Goal: Find specific page/section: Find specific page/section

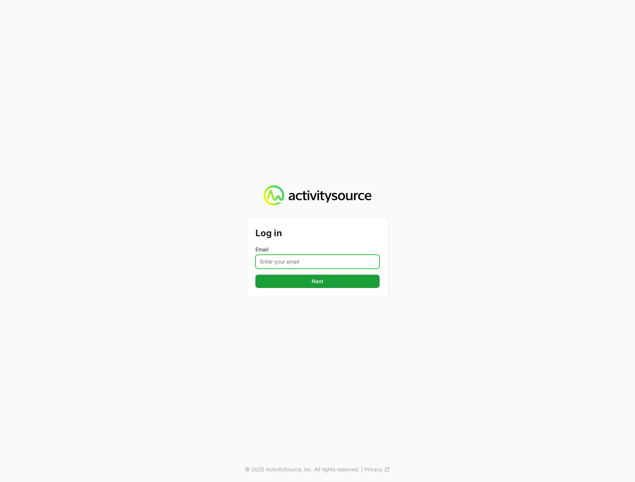
click at [354, 259] on input "Email" at bounding box center [317, 262] width 124 height 14
type input "[PERSON_NAME][EMAIL_ADDRESS][DOMAIN_NAME]"
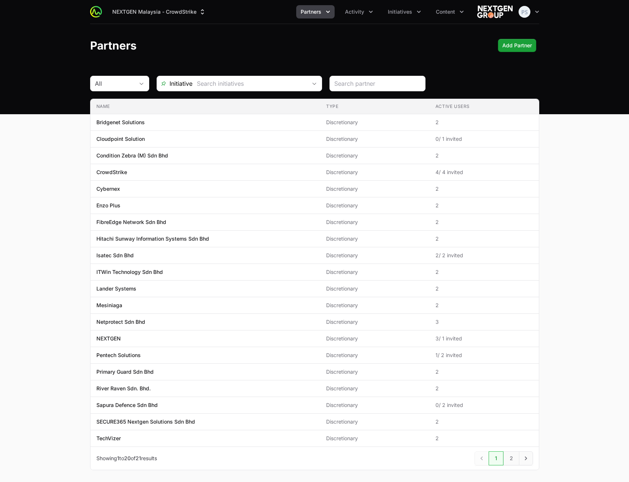
click at [320, 11] on span "Partners" at bounding box center [311, 11] width 21 height 7
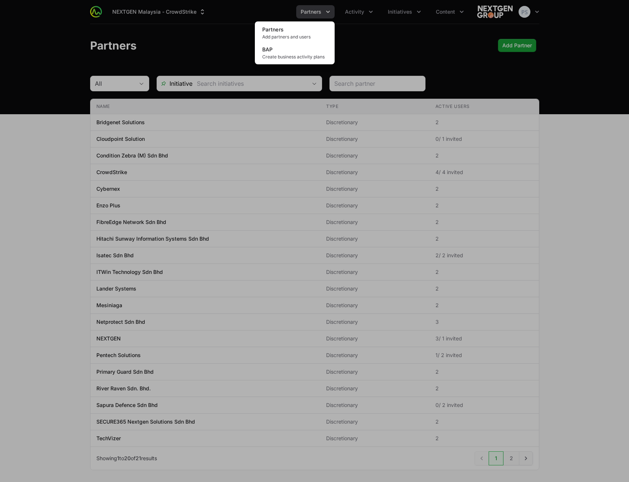
click at [50, 217] on div "Partners menu" at bounding box center [314, 241] width 629 height 482
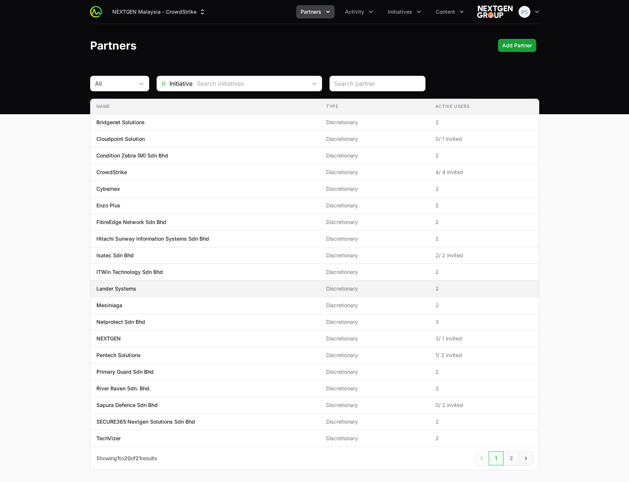
click at [161, 283] on td "Name Lander Systems" at bounding box center [206, 288] width 230 height 17
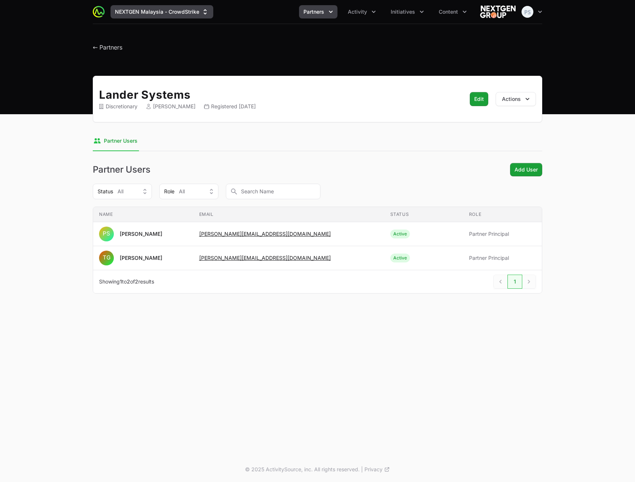
click at [185, 15] on button "NEXTGEN Malaysia - CrowdStrike" at bounding box center [161, 11] width 103 height 13
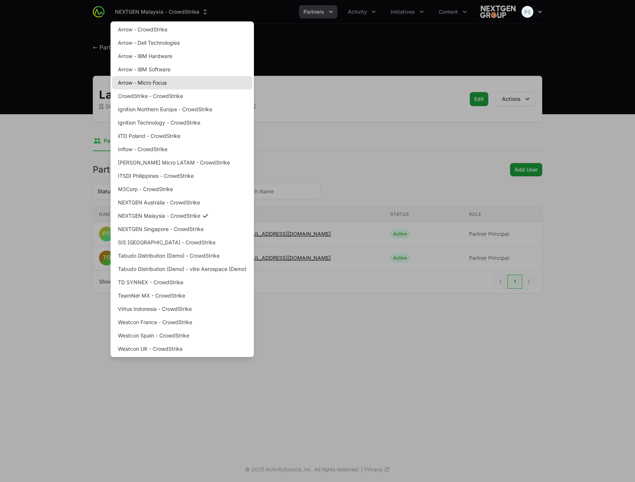
click at [188, 83] on link "Arrow - Micro Focus" at bounding box center [182, 82] width 140 height 13
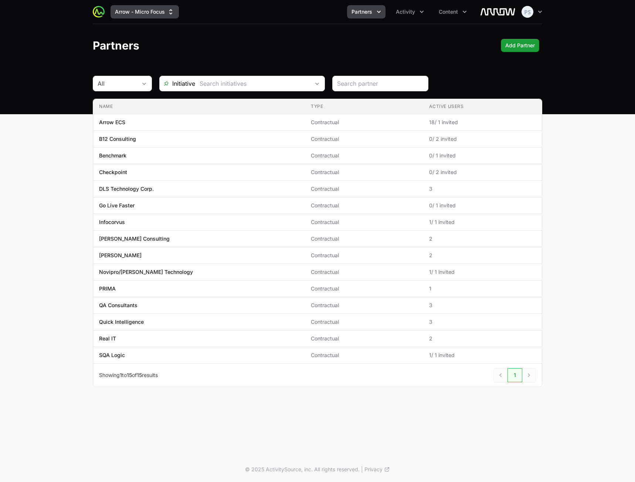
click at [130, 7] on button "Arrow - Micro Focus" at bounding box center [144, 11] width 68 height 13
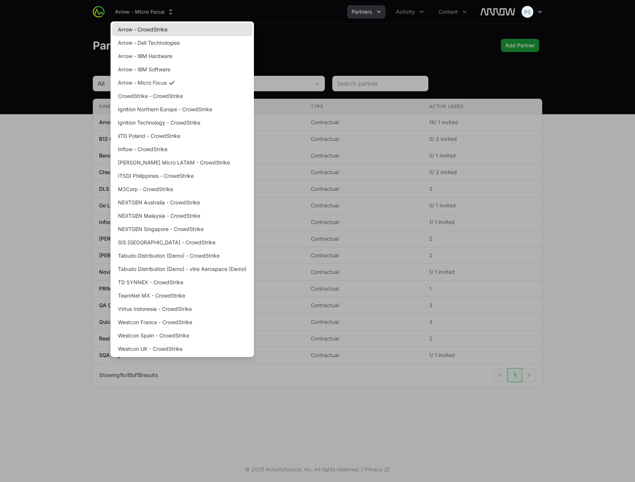
click at [151, 30] on link "Arrow - CrowdStrike" at bounding box center [182, 29] width 140 height 13
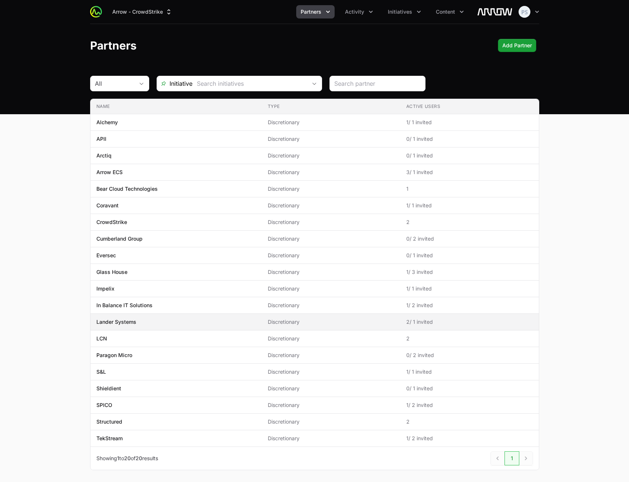
click at [174, 326] on td "Name Lander Systems" at bounding box center [176, 322] width 171 height 17
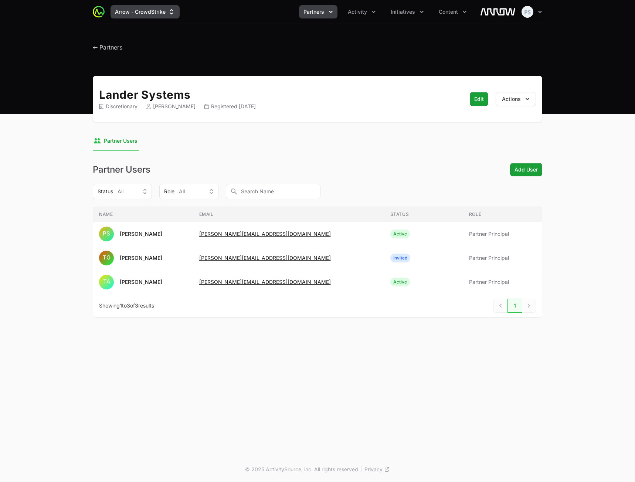
click at [134, 13] on button "Arrow - CrowdStrike" at bounding box center [144, 11] width 69 height 13
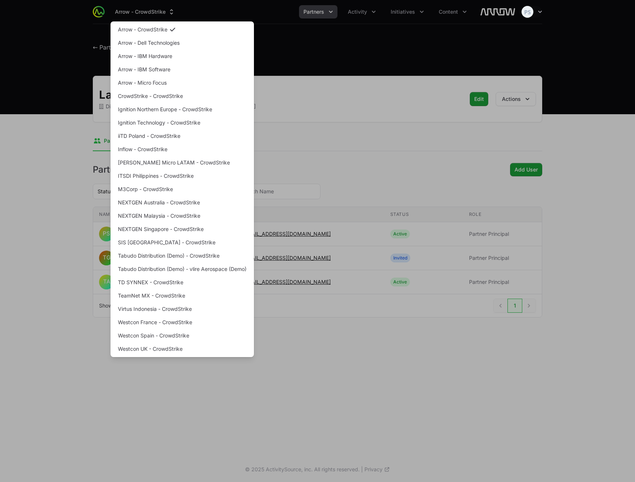
click at [136, 9] on div "Supplier switch menu" at bounding box center [317, 241] width 635 height 482
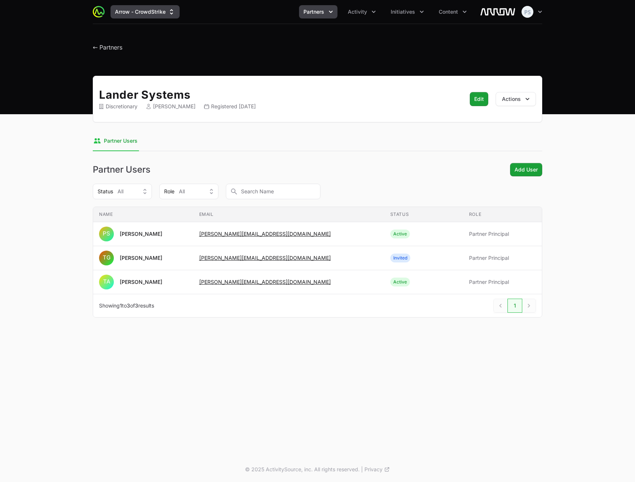
click at [133, 8] on button "Arrow - CrowdStrike" at bounding box center [144, 11] width 69 height 13
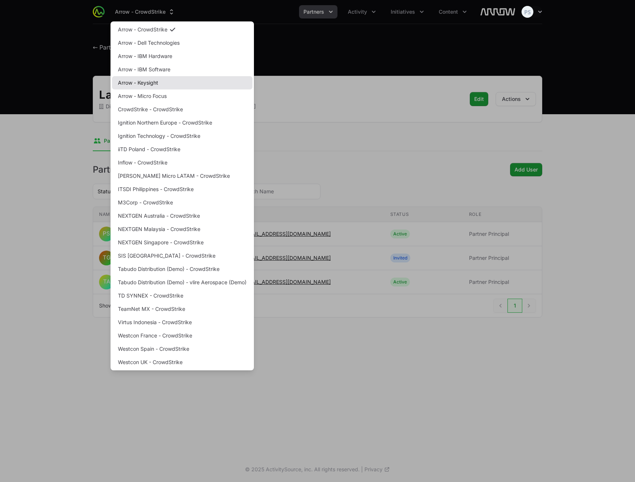
click at [131, 79] on link "Arrow - Keysight" at bounding box center [182, 82] width 140 height 13
click at [355, 129] on div "Supplier switch menu" at bounding box center [317, 241] width 635 height 482
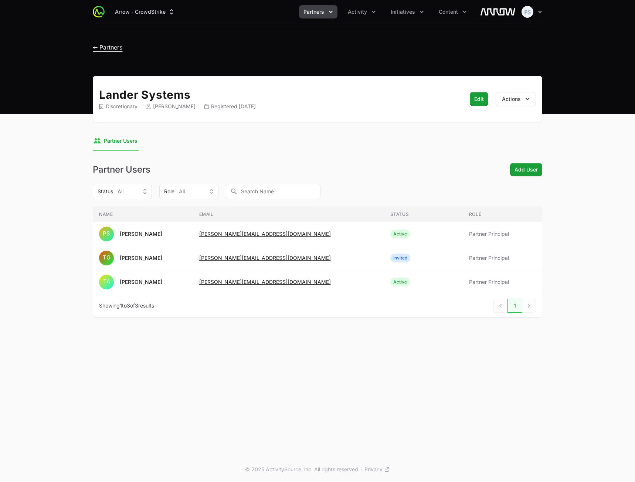
click at [111, 48] on span "← Partners" at bounding box center [108, 47] width 30 height 7
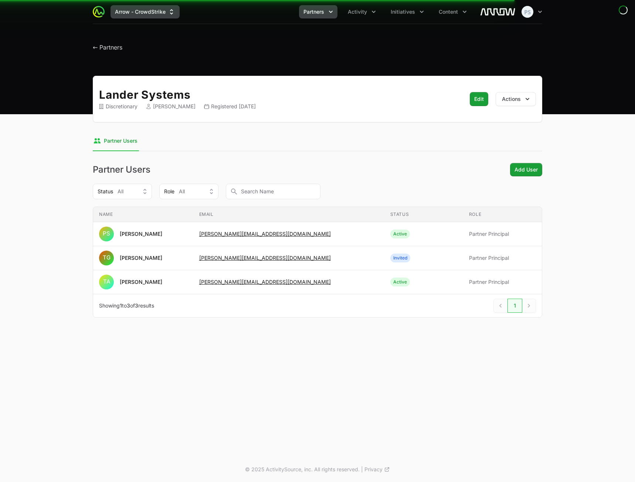
click at [156, 11] on button "Arrow - CrowdStrike" at bounding box center [144, 11] width 69 height 13
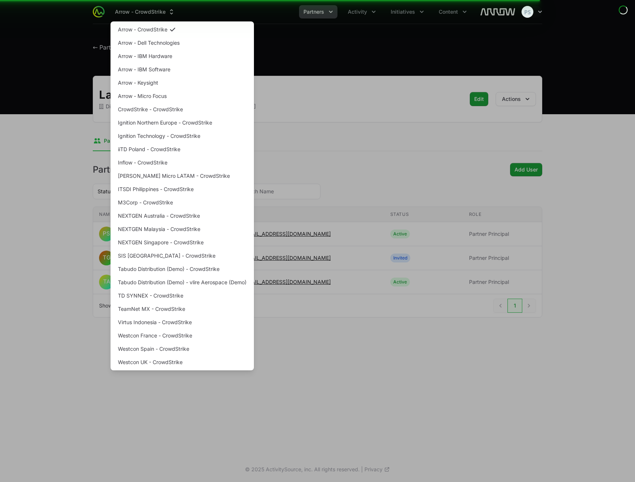
click at [345, 55] on div "Supplier switch menu" at bounding box center [317, 241] width 635 height 482
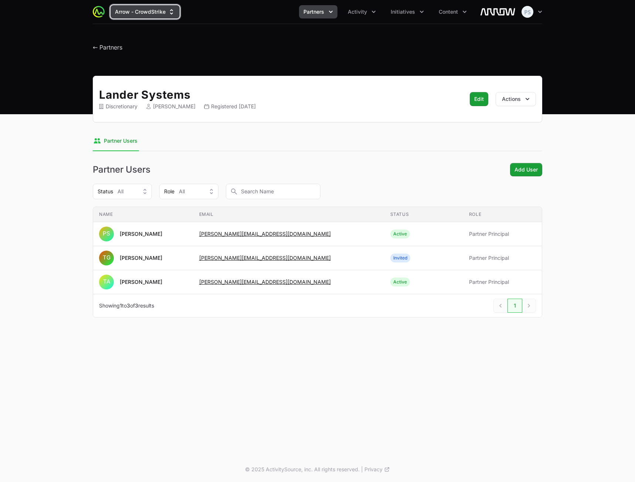
click at [134, 9] on button "Arrow - CrowdStrike" at bounding box center [144, 11] width 69 height 13
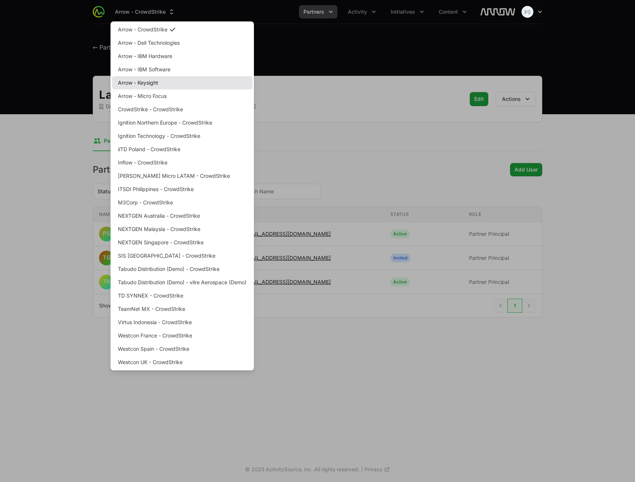
click at [154, 80] on link "Arrow - Keysight" at bounding box center [182, 82] width 140 height 13
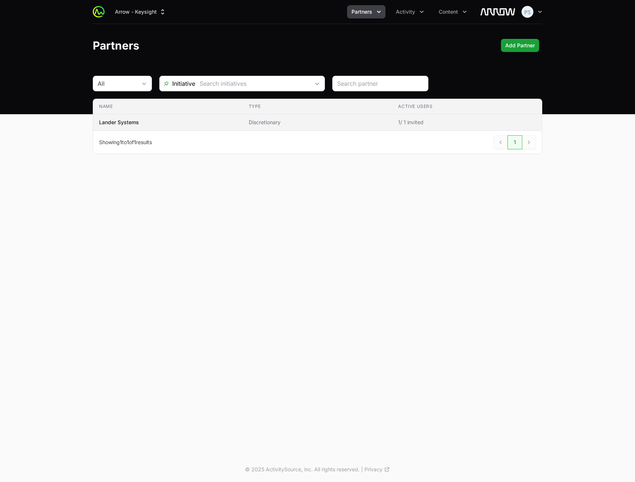
click at [152, 127] on td "Name Lander Systems" at bounding box center [168, 122] width 150 height 17
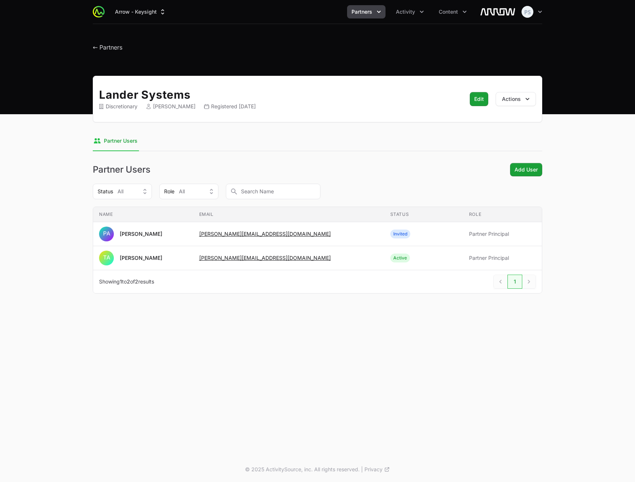
click at [433, 397] on div "Arrow - Keysight Partners Activity Content Open user menu Open main menu ← Part…" at bounding box center [317, 228] width 635 height 457
